Goal: Navigation & Orientation: Find specific page/section

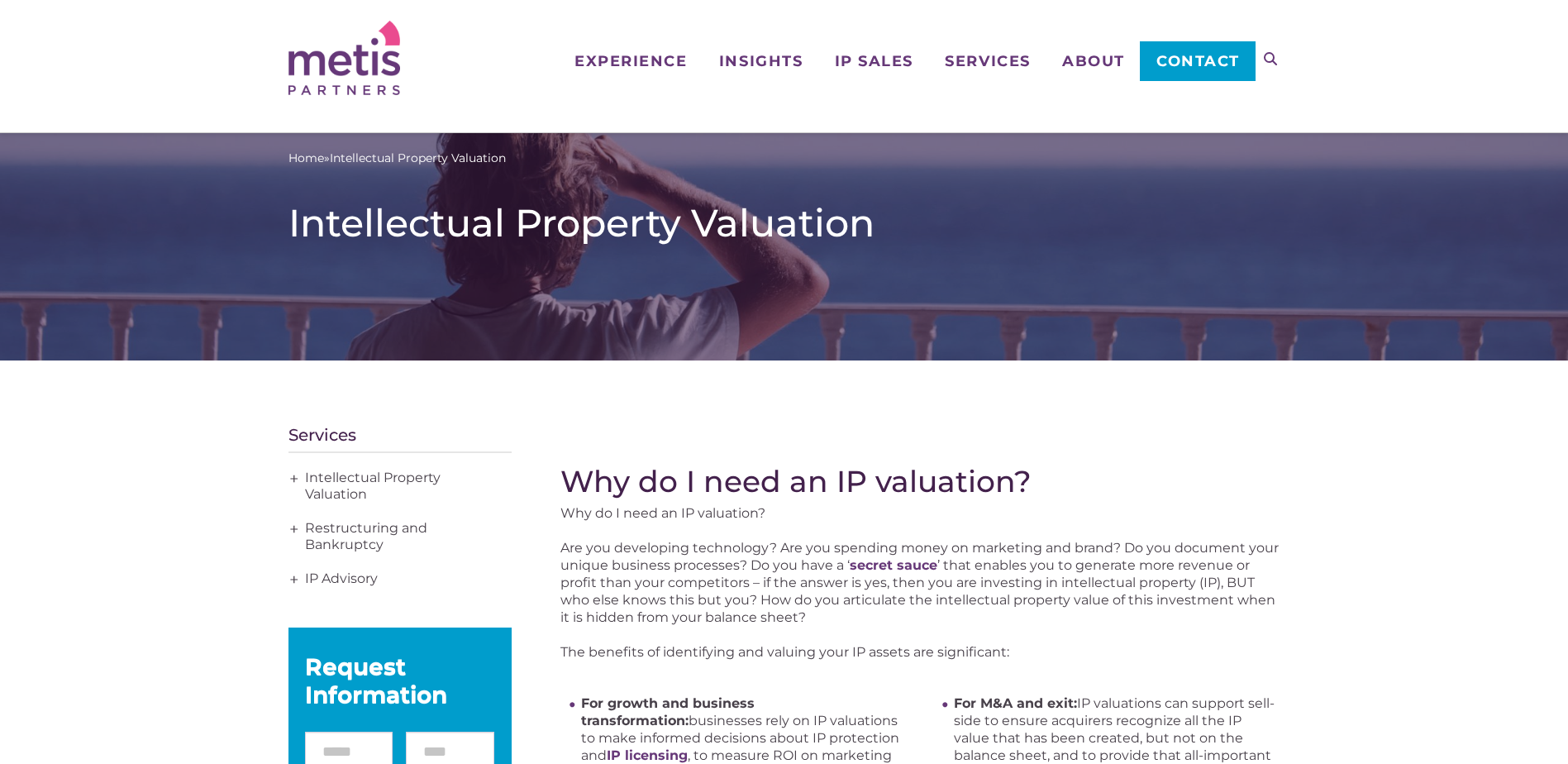
click at [1206, 63] on span "Contact" at bounding box center [1198, 61] width 84 height 15
click at [1095, 60] on span "About" at bounding box center [1093, 61] width 63 height 15
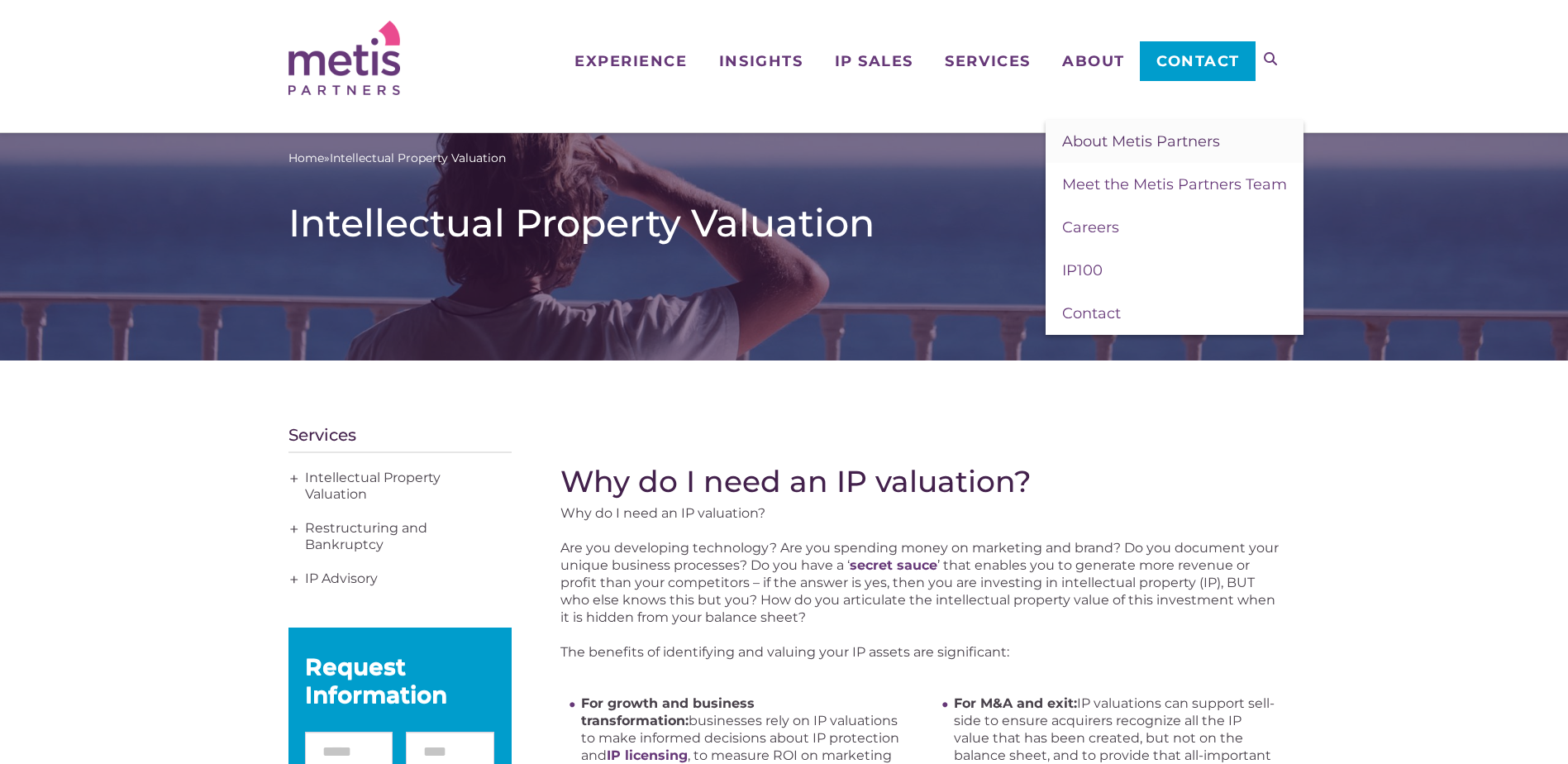
click at [1148, 145] on span "About Metis Partners" at bounding box center [1141, 141] width 157 height 18
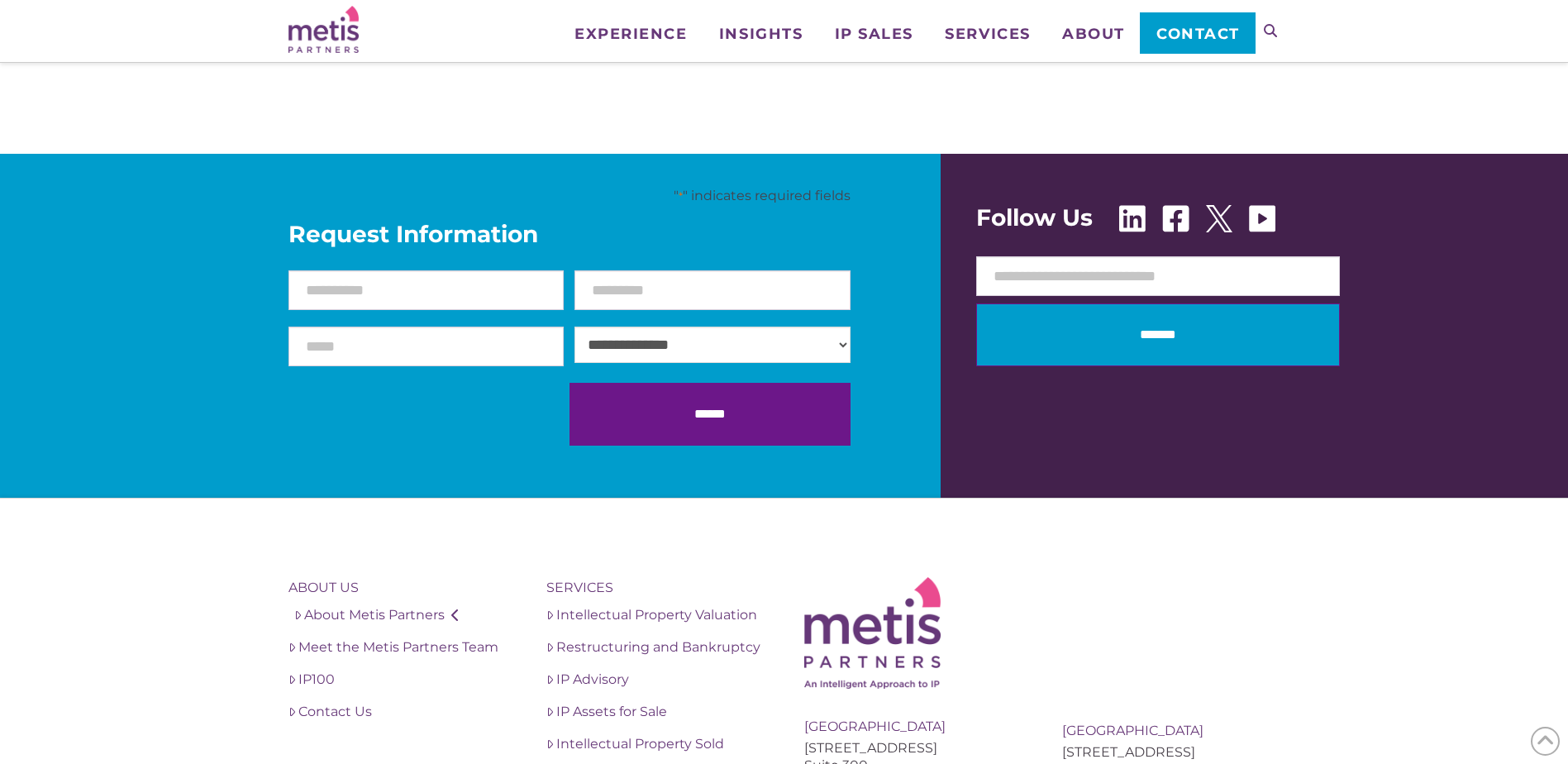
scroll to position [3057, 0]
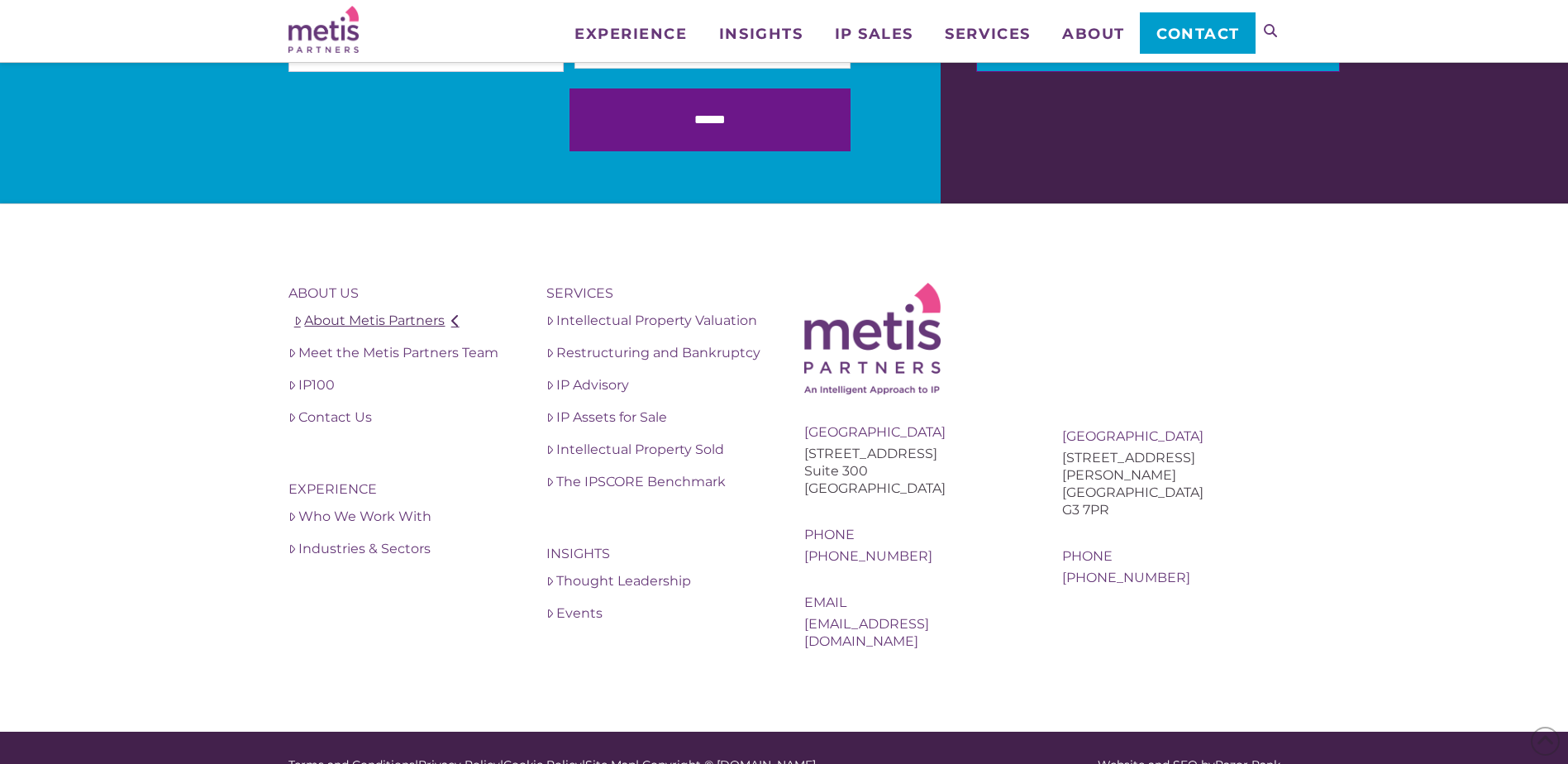
click at [375, 321] on link "About Metis Partners" at bounding box center [397, 321] width 218 height 20
